Goal: Complete application form

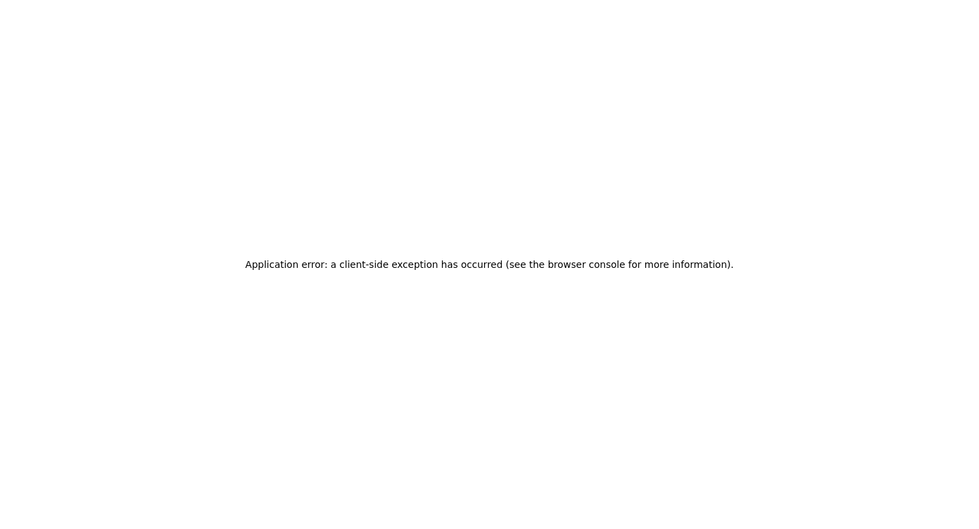
click at [793, 90] on div "Application error: a client-side exception has occurred (see the browser consol…" at bounding box center [489, 264] width 979 height 529
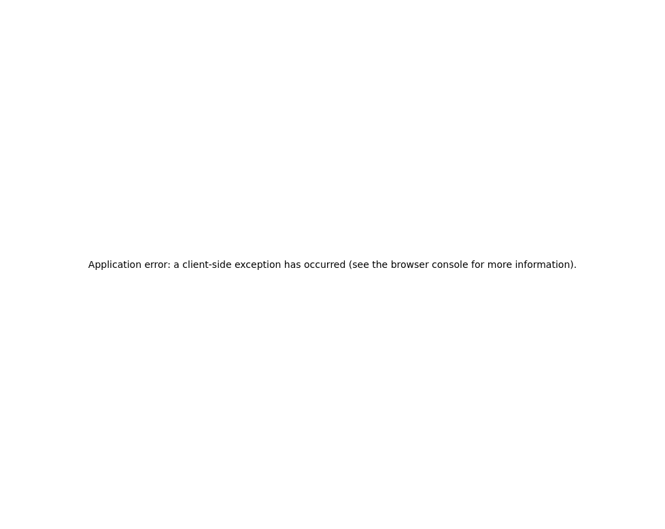
click at [489, 228] on div "Application error: a client-side exception has occurred (see the browser consol…" at bounding box center [332, 264] width 665 height 529
